Goal: Task Accomplishment & Management: Manage account settings

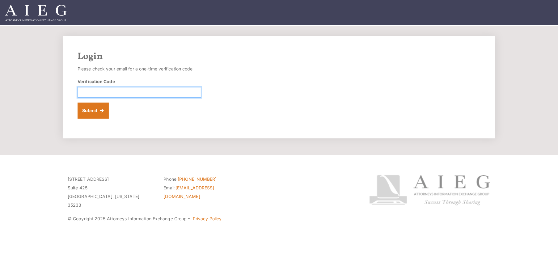
click at [105, 91] on input "Verification Code" at bounding box center [140, 92] width 124 height 11
paste input "873143"
type input "873143"
click at [89, 112] on button "Submit" at bounding box center [93, 111] width 31 height 16
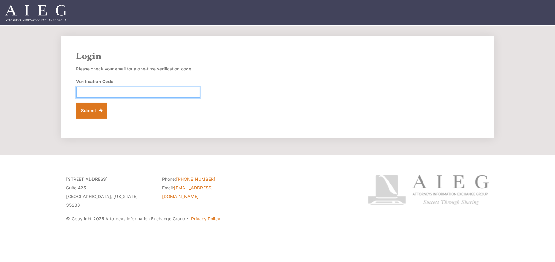
click at [111, 93] on input "Verification Code" at bounding box center [138, 92] width 124 height 11
paste input "757058"
type input "757058"
click at [91, 111] on button "Submit" at bounding box center [91, 111] width 31 height 16
